Goal: Task Accomplishment & Management: Use online tool/utility

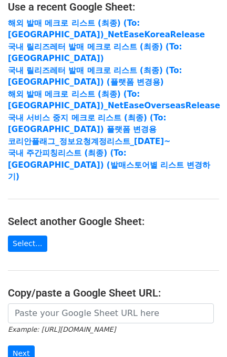
scroll to position [203, 0]
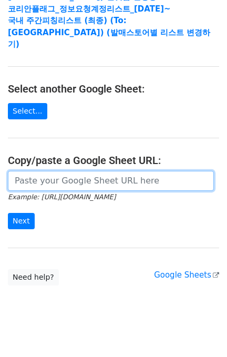
click at [116, 171] on input "url" at bounding box center [111, 181] width 206 height 20
paste input "https://docs.google.com/spreadsheets/d/1KHcYv3-vWRWtZN51Yi1JdLg8VtCH7JkDX6q9Zm9…"
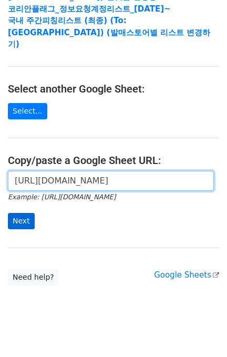
type input "https://docs.google.com/spreadsheets/d/1KHcYv3-vWRWtZN51Yi1JdLg8VtCH7JkDX6q9Zm9…"
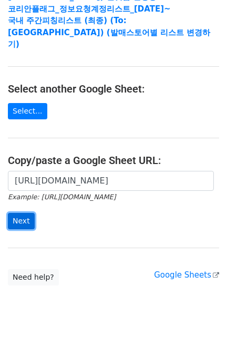
click at [18, 213] on input "Next" at bounding box center [21, 221] width 27 height 16
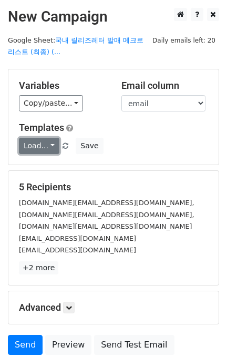
click at [31, 142] on link "Load..." at bounding box center [39, 146] width 41 height 16
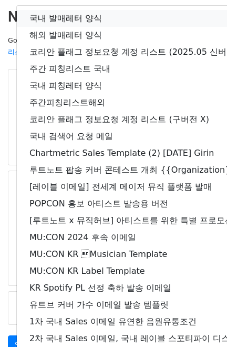
click at [75, 20] on link "국내 발매레터 양식" at bounding box center [186, 18] width 338 height 17
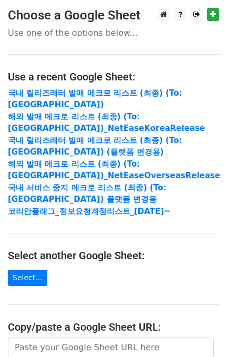
scroll to position [140, 0]
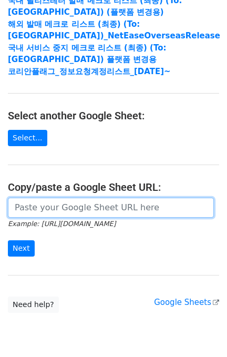
click at [90, 210] on input "url" at bounding box center [111, 208] width 206 height 20
paste input "[URL][DOMAIN_NAME]"
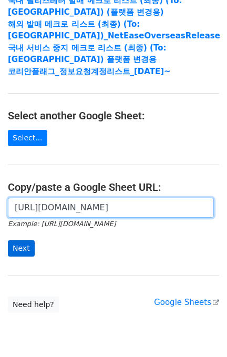
scroll to position [0, 391]
type input "[URL][DOMAIN_NAME]"
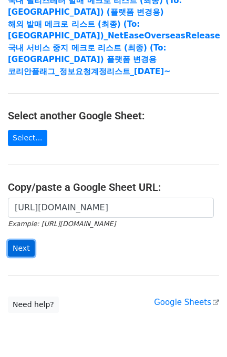
click at [27, 246] on input "Next" at bounding box center [21, 248] width 27 height 16
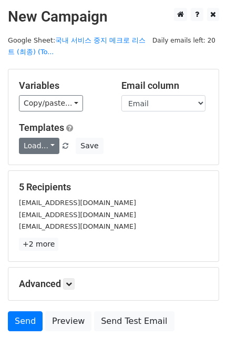
click at [22, 157] on div "Variables Copy/paste... {{Name}} {{Email}} {{Company}} {{프로필 링크}} {{앨범 링크}} {{배…" at bounding box center [113, 116] width 210 height 95
click at [25, 150] on link "Load..." at bounding box center [39, 146] width 41 height 16
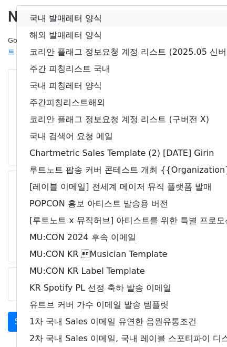
click at [79, 15] on link "국내 발매레터 양식" at bounding box center [186, 18] width 338 height 17
